Goal: Task Accomplishment & Management: Manage account settings

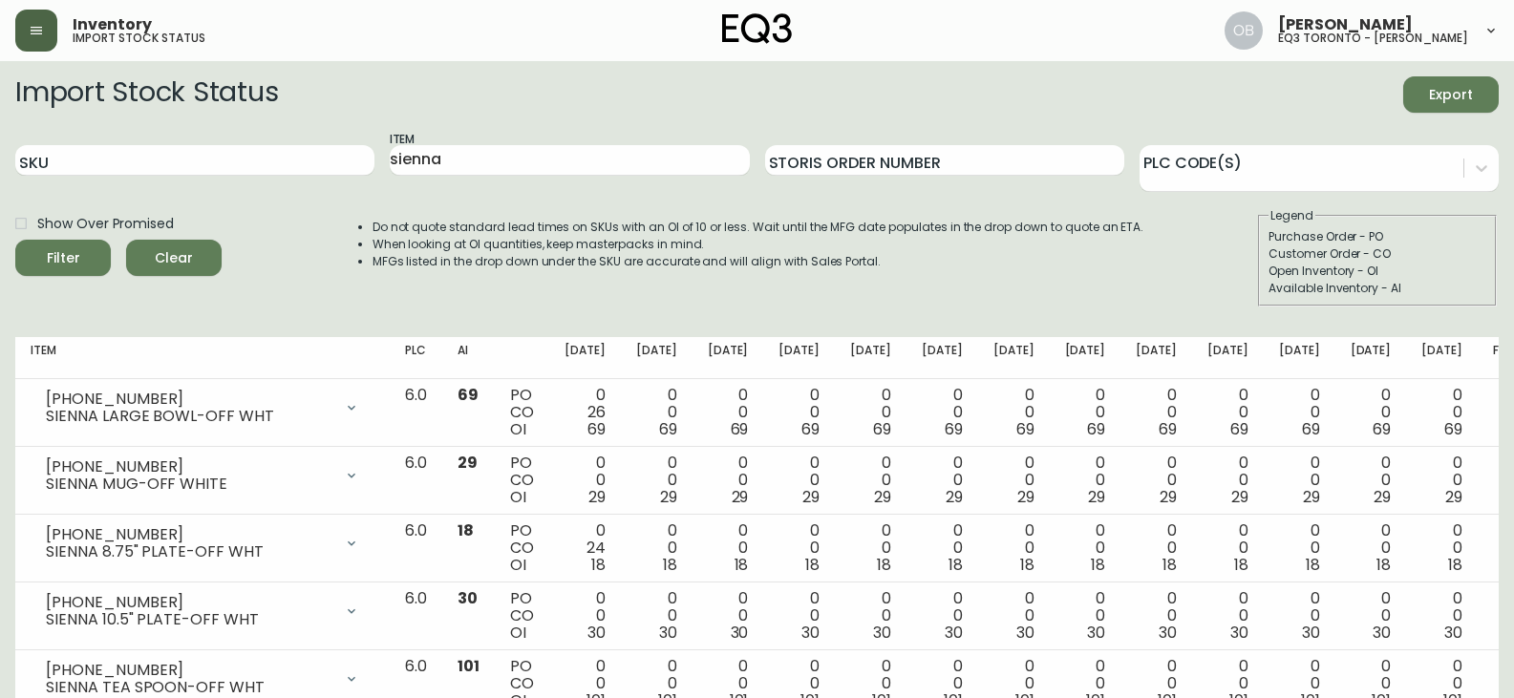
click at [31, 42] on button "button" at bounding box center [36, 31] width 42 height 42
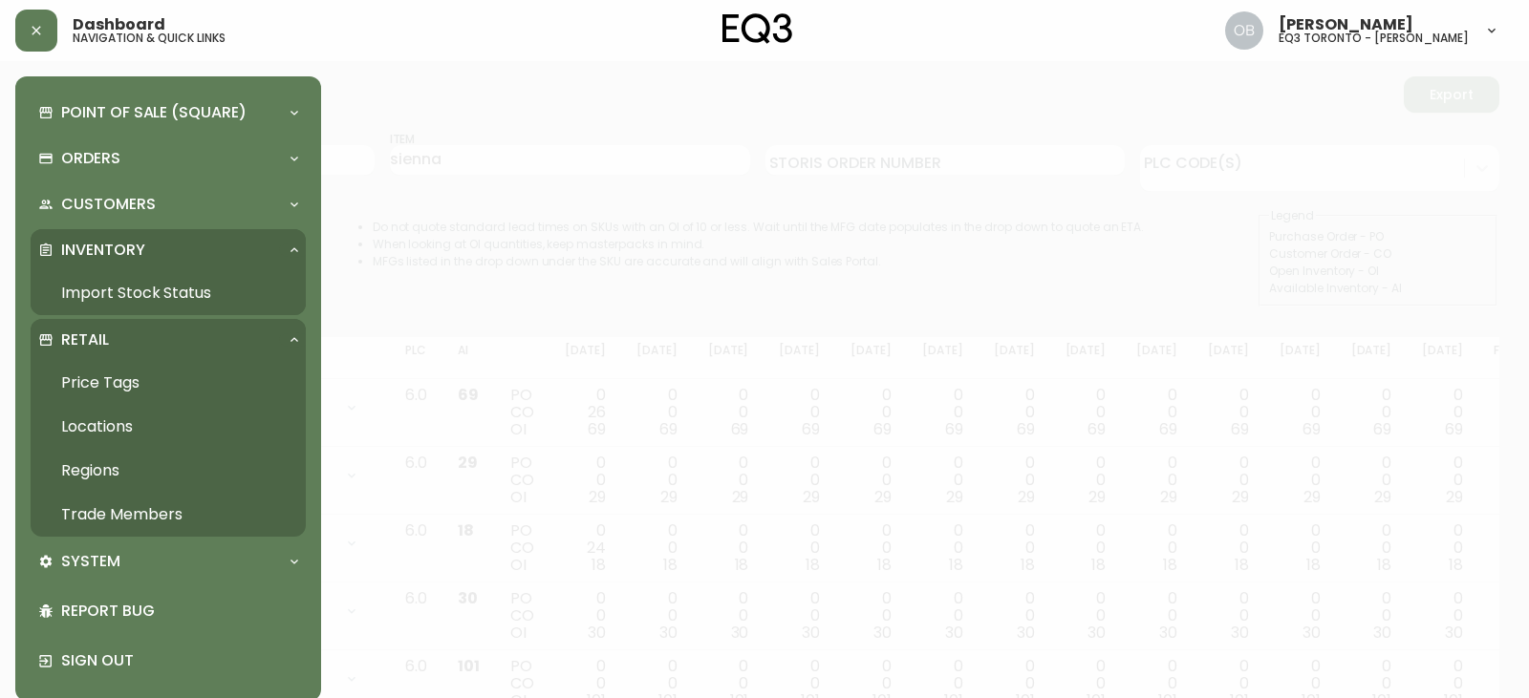
click at [130, 525] on link "Trade Members" at bounding box center [168, 515] width 275 height 44
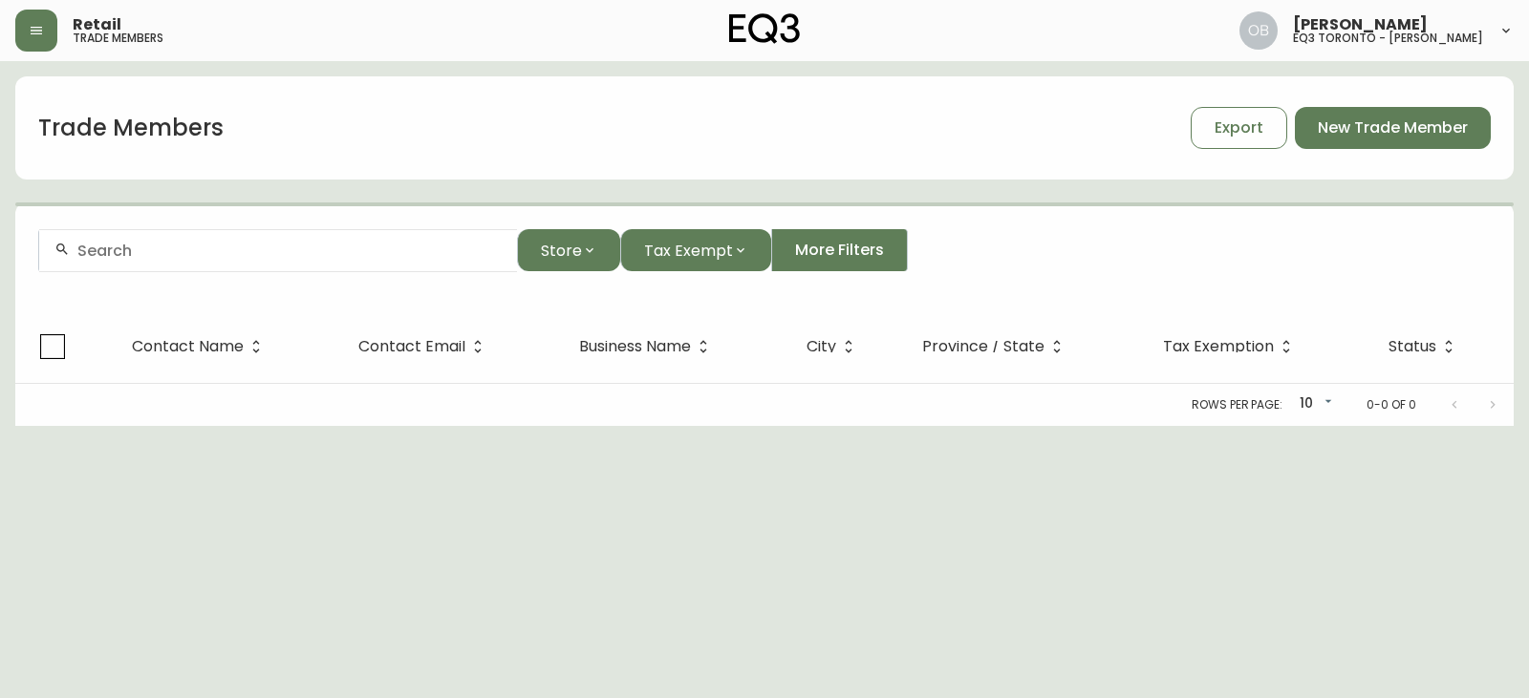
click at [242, 252] on input "text" at bounding box center [289, 251] width 424 height 18
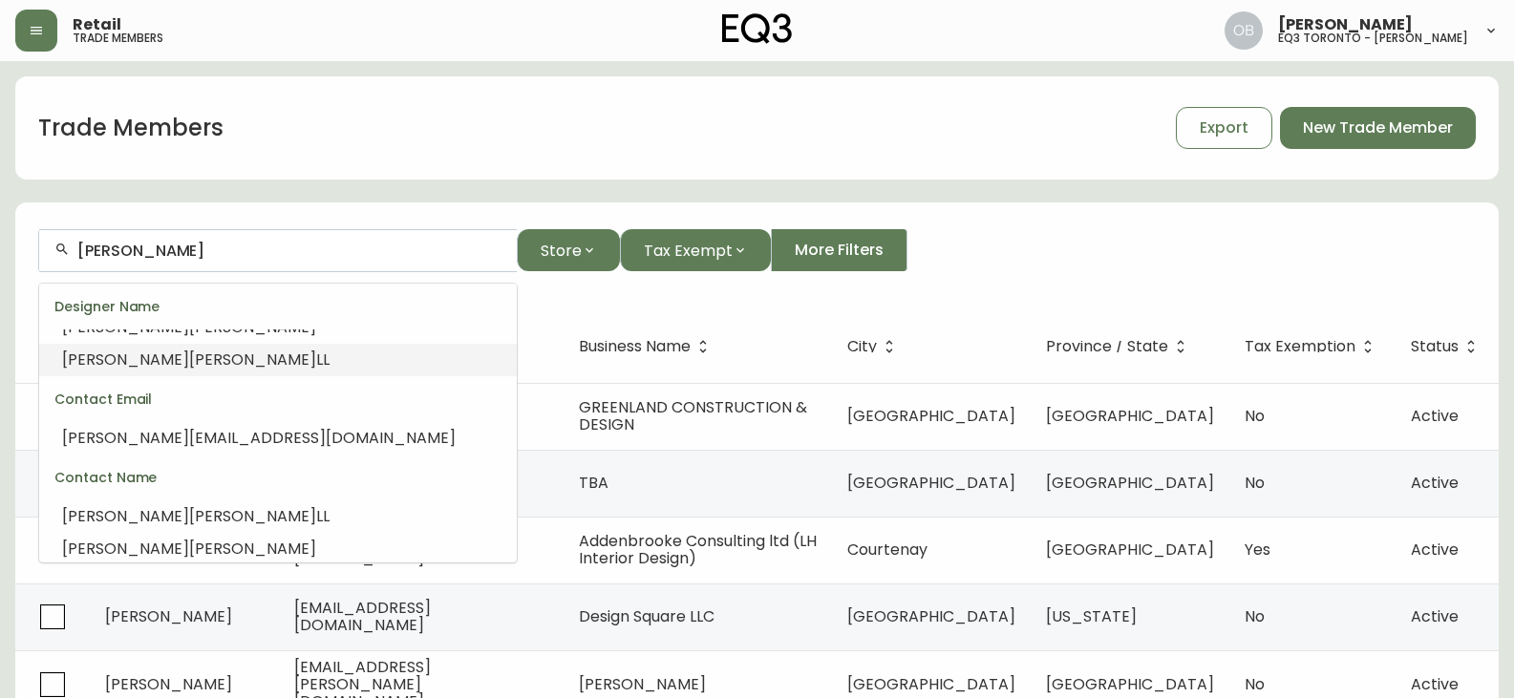
scroll to position [36, 0]
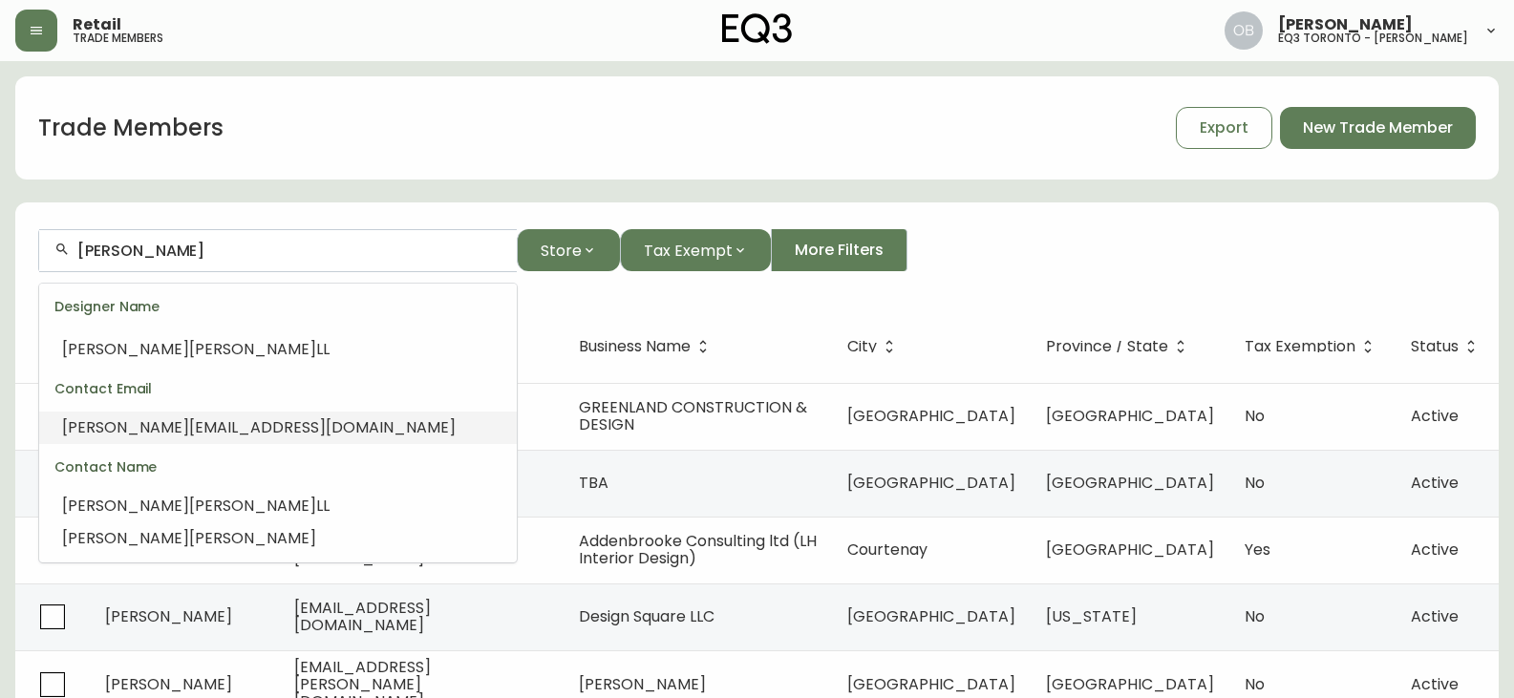
click at [267, 423] on span "[PERSON_NAME][EMAIL_ADDRESS][DOMAIN_NAME]" at bounding box center [259, 428] width 394 height 22
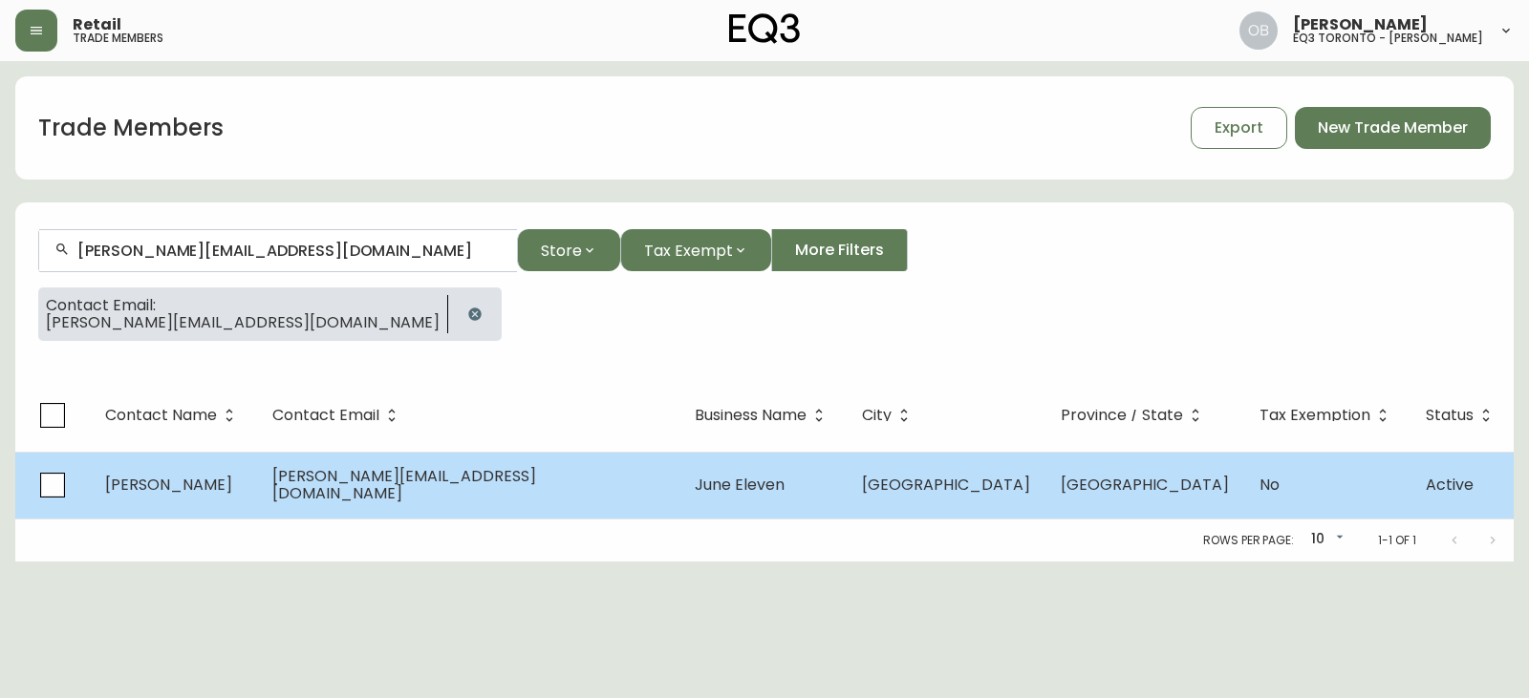
type input "[PERSON_NAME][EMAIL_ADDRESS][DOMAIN_NAME]"
click at [695, 493] on span "June Eleven" at bounding box center [740, 485] width 90 height 22
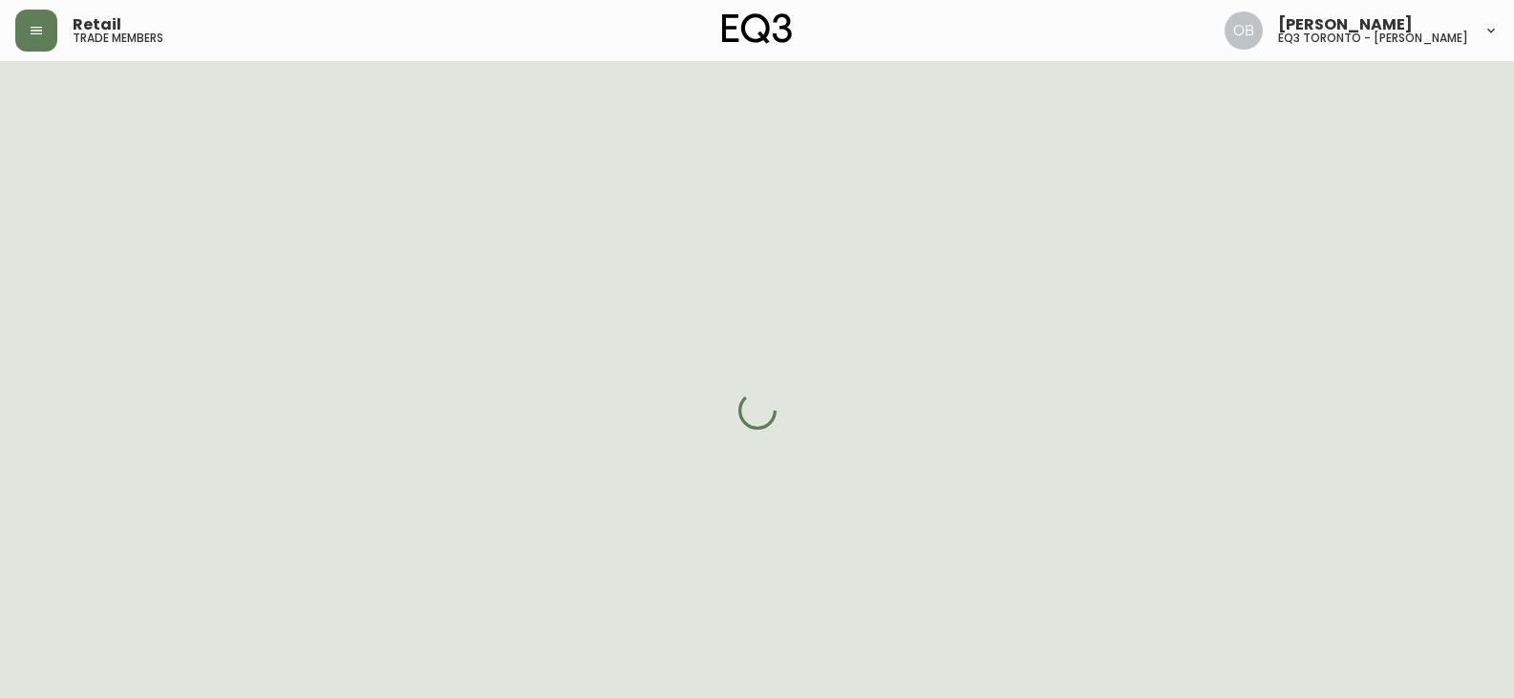
select select "ON"
select select "CA"
select select "CA_EN"
select select "Other"
select select "Real Estate Agent"
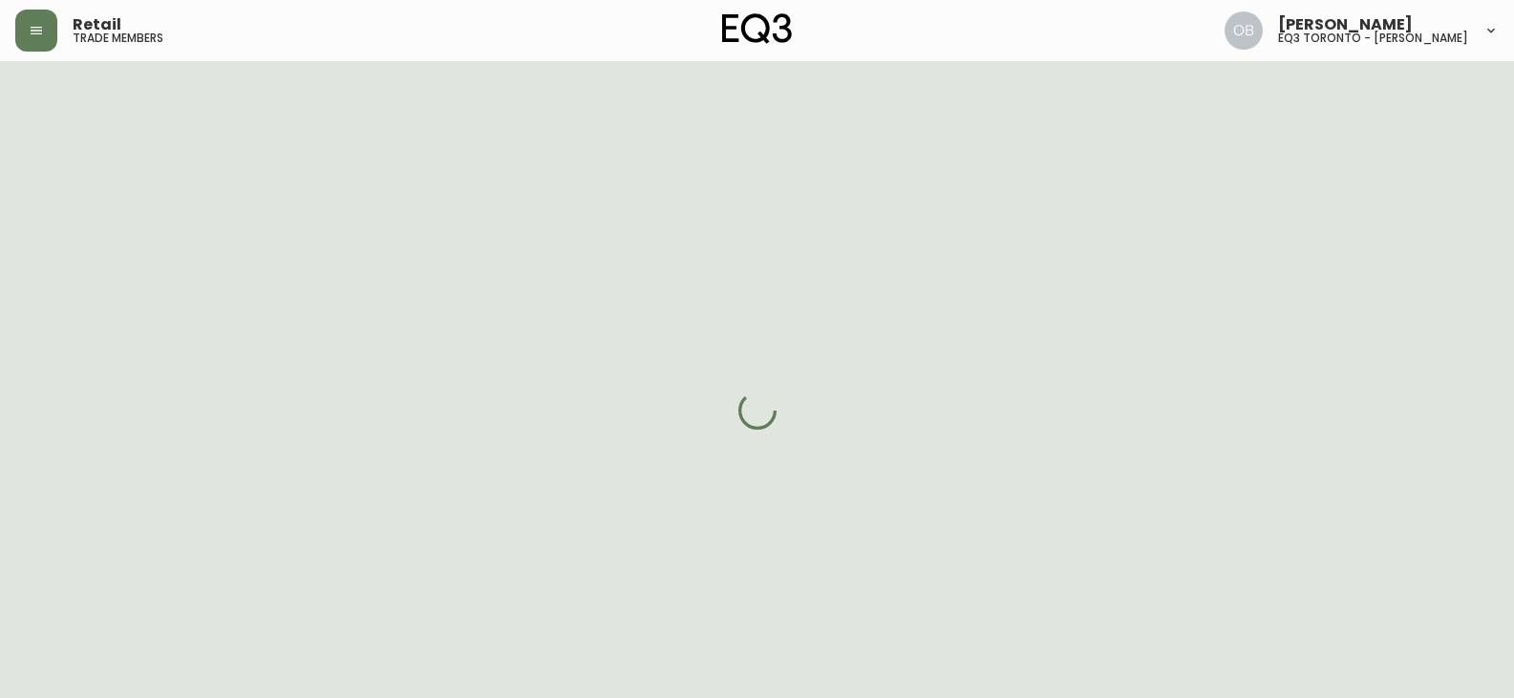
select select "cjw10z96s008u6gs0ccm7hd19"
select select "false"
